Goal: Task Accomplishment & Management: Use online tool/utility

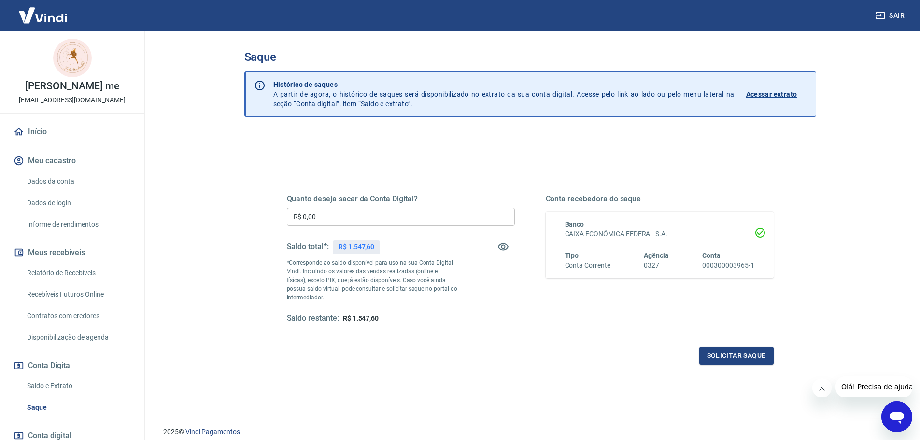
click at [38, 139] on link "Início" at bounding box center [72, 131] width 121 height 21
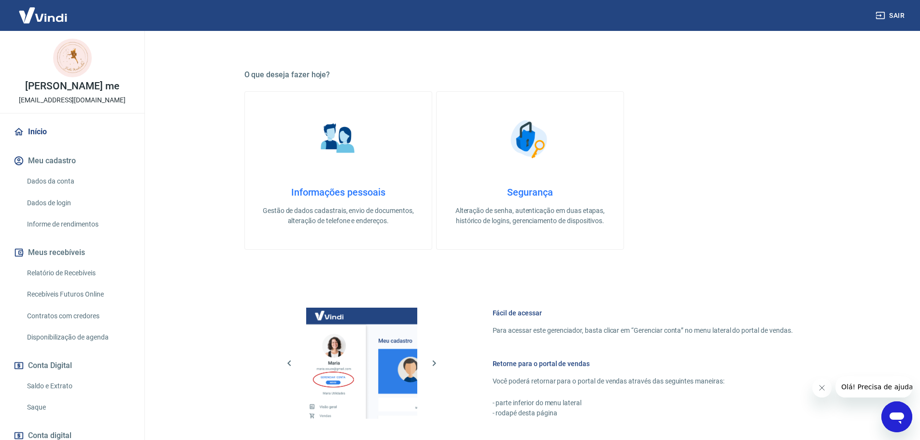
scroll to position [290, 0]
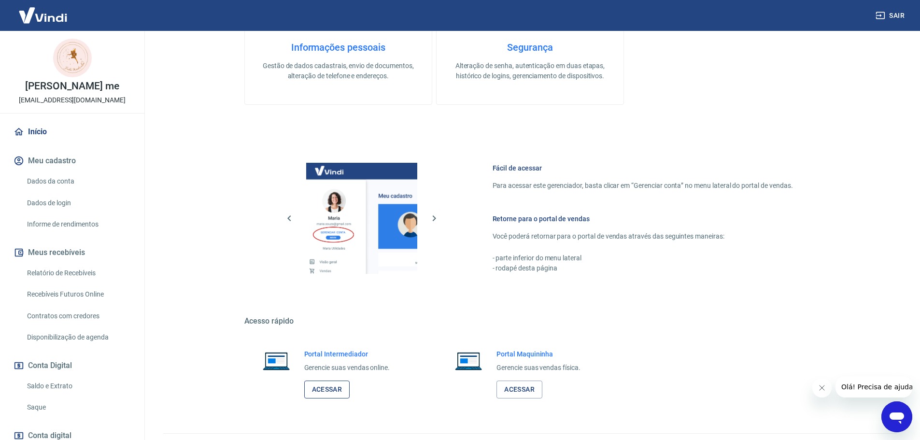
click at [308, 396] on link "Acessar" at bounding box center [327, 389] width 46 height 18
click at [324, 383] on link "Acessar" at bounding box center [327, 389] width 46 height 18
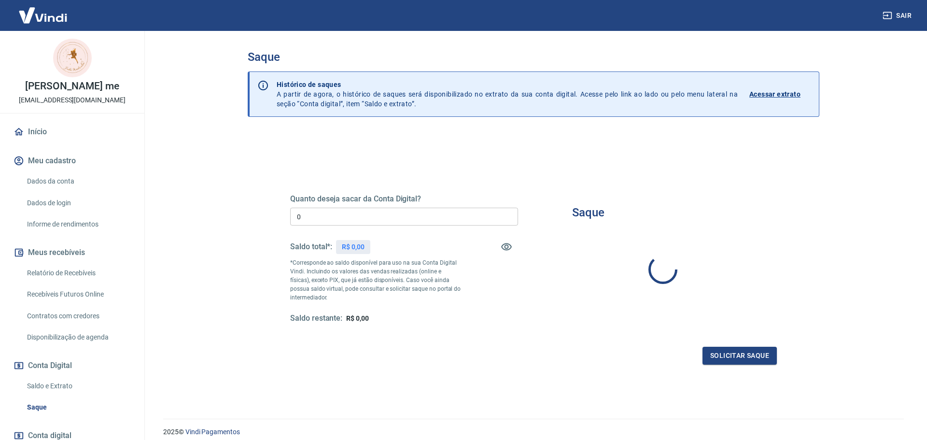
type input "R$ 0,00"
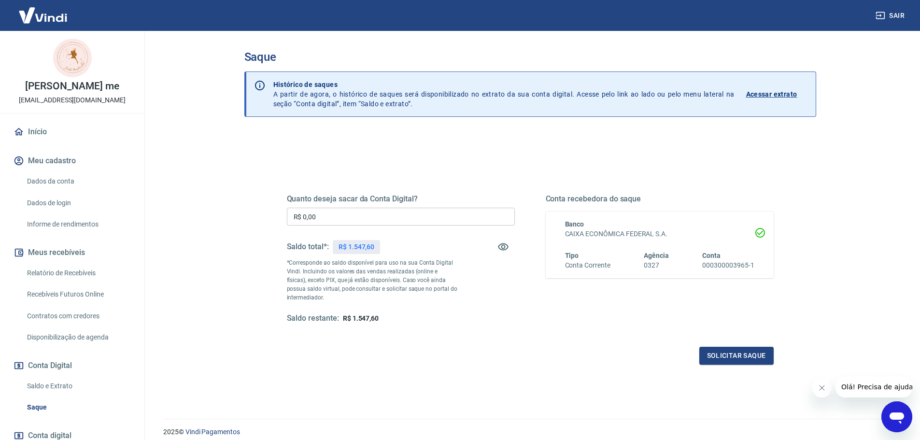
click at [37, 140] on link "Início" at bounding box center [72, 131] width 121 height 21
